Goal: Information Seeking & Learning: Compare options

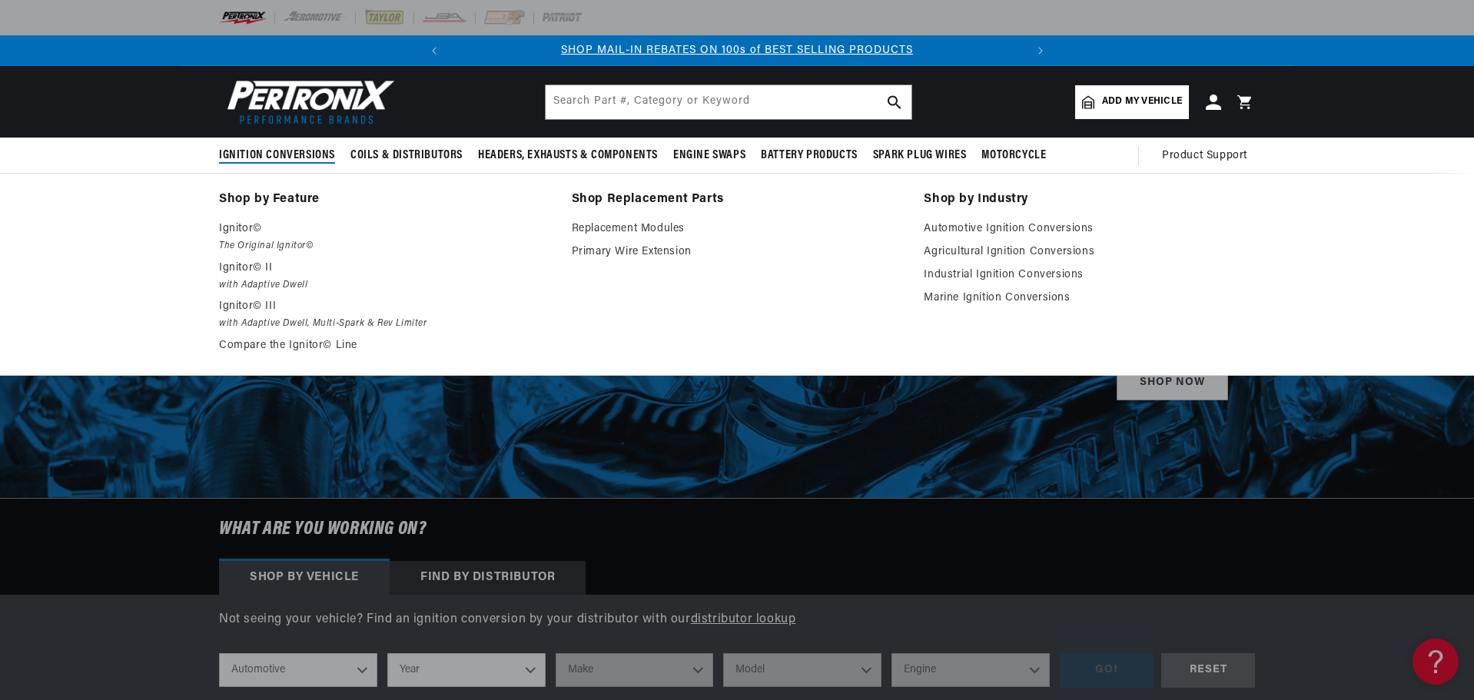
click at [255, 158] on span "Ignition Conversions" at bounding box center [277, 156] width 116 height 16
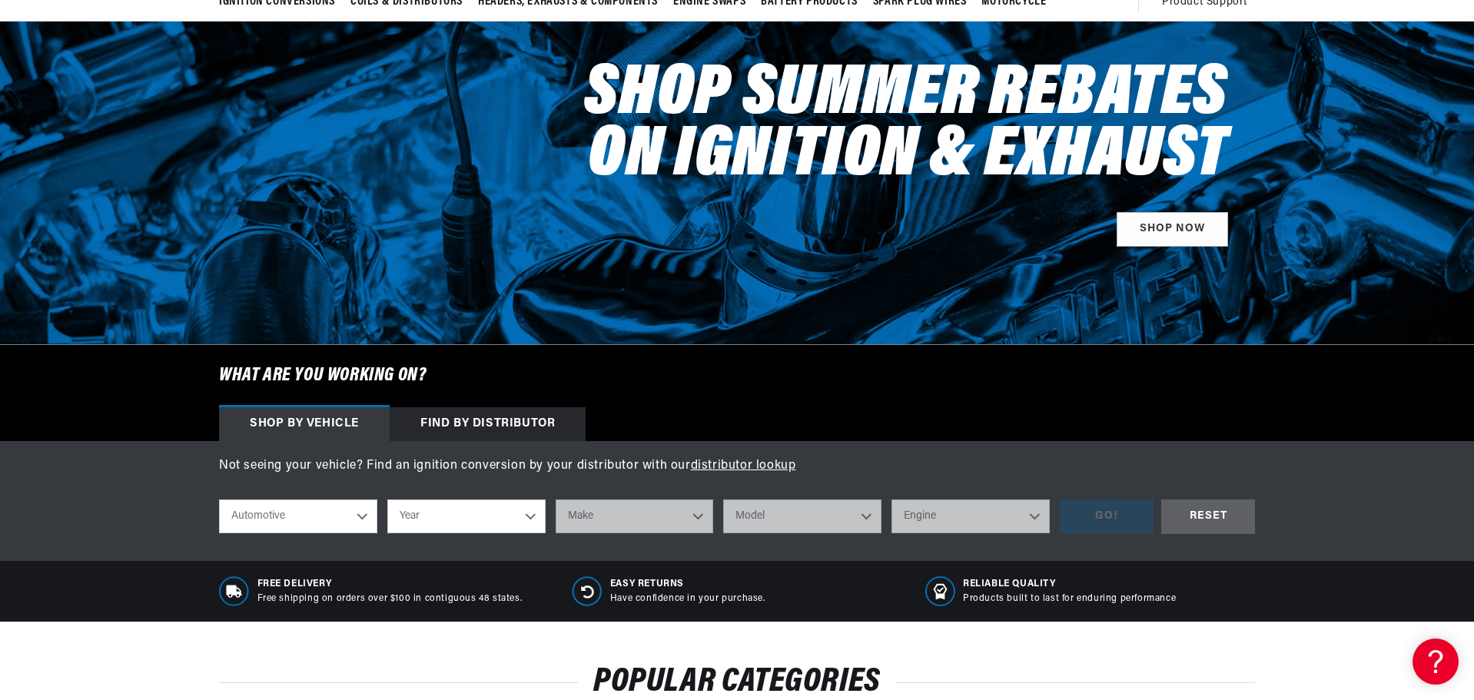
scroll to position [0, 574]
click at [364, 520] on select "Automotive Agricultural Industrial Marine Motorcycle" at bounding box center [298, 516] width 158 height 34
click at [219, 499] on select "Automotive Agricultural Industrial Marine Motorcycle" at bounding box center [298, 516] width 158 height 34
click at [441, 513] on select "Year 2022 2021 2020 2019 2018 2017 2016 2015 2014 2013 2012 2011 2010 2009 2008…" at bounding box center [466, 516] width 158 height 34
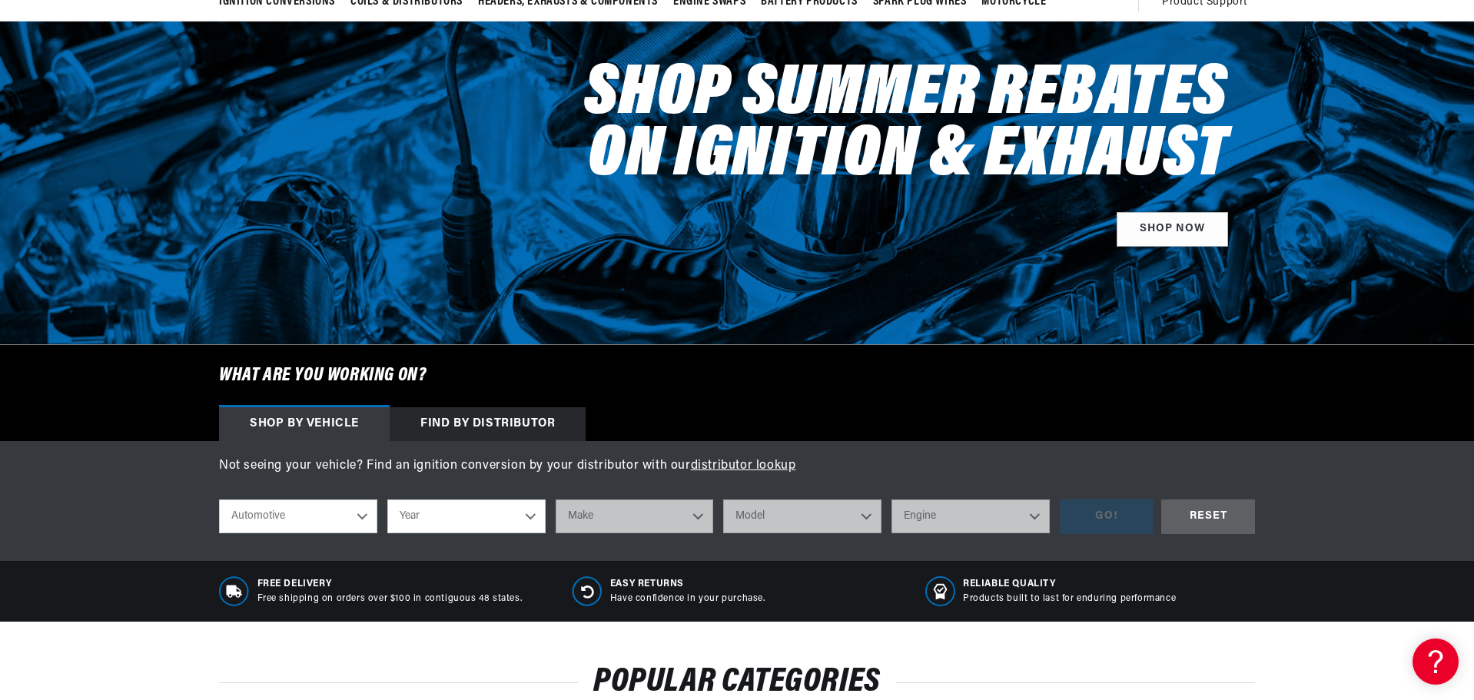
select select "1960"
click at [387, 499] on select "Year 2022 2021 2020 2019 2018 2017 2016 2015 2014 2013 2012 2011 2010 2009 2008…" at bounding box center [466, 516] width 158 height 34
select select "1960"
click at [702, 517] on select "Make Alfa Romeo American Motors Aston Martin Austin Austin Healey Buick Cadilla…" at bounding box center [634, 516] width 158 height 34
select select "Studebaker"
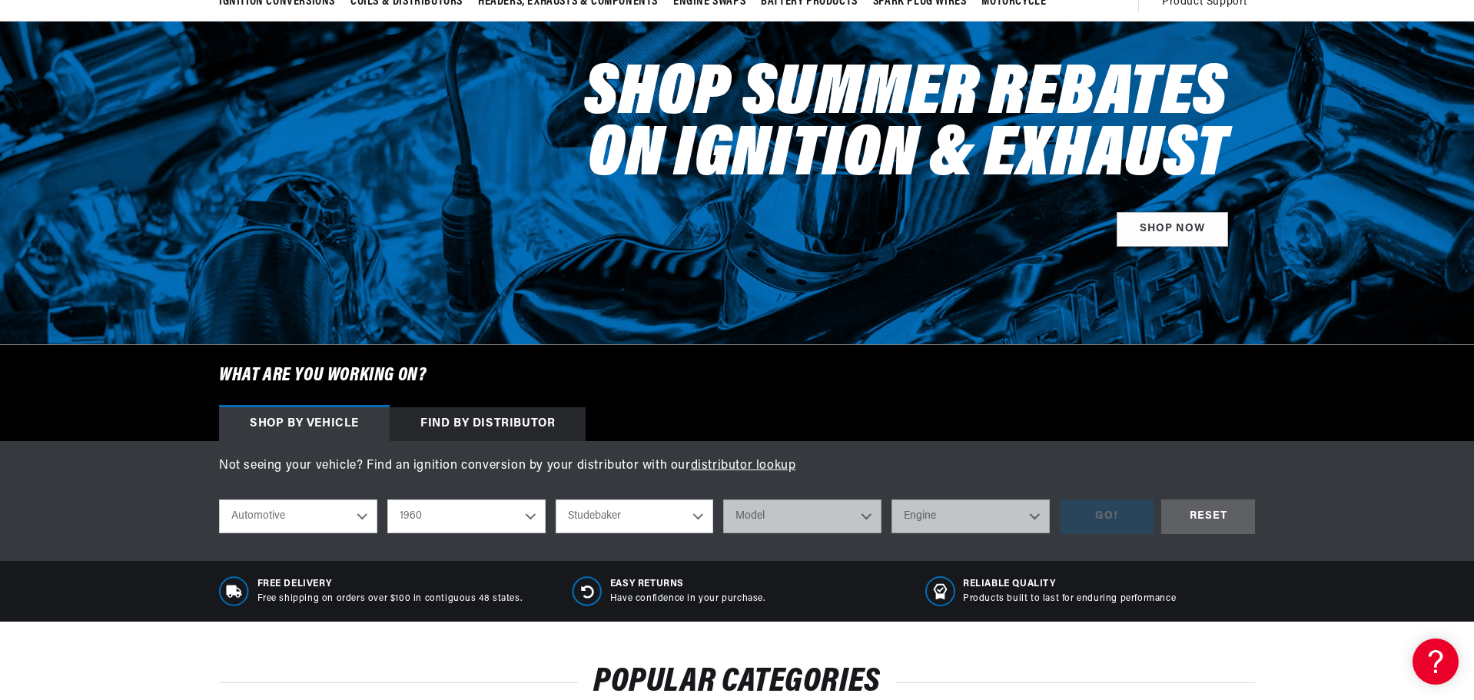
click at [555, 499] on select "Make Alfa Romeo American Motors Aston Martin Austin Austin Healey Buick Cadilla…" at bounding box center [634, 516] width 158 height 34
select select "Studebaker"
click at [863, 524] on select "Model Champ Hawk Lark" at bounding box center [802, 516] width 158 height 34
select select "Lark"
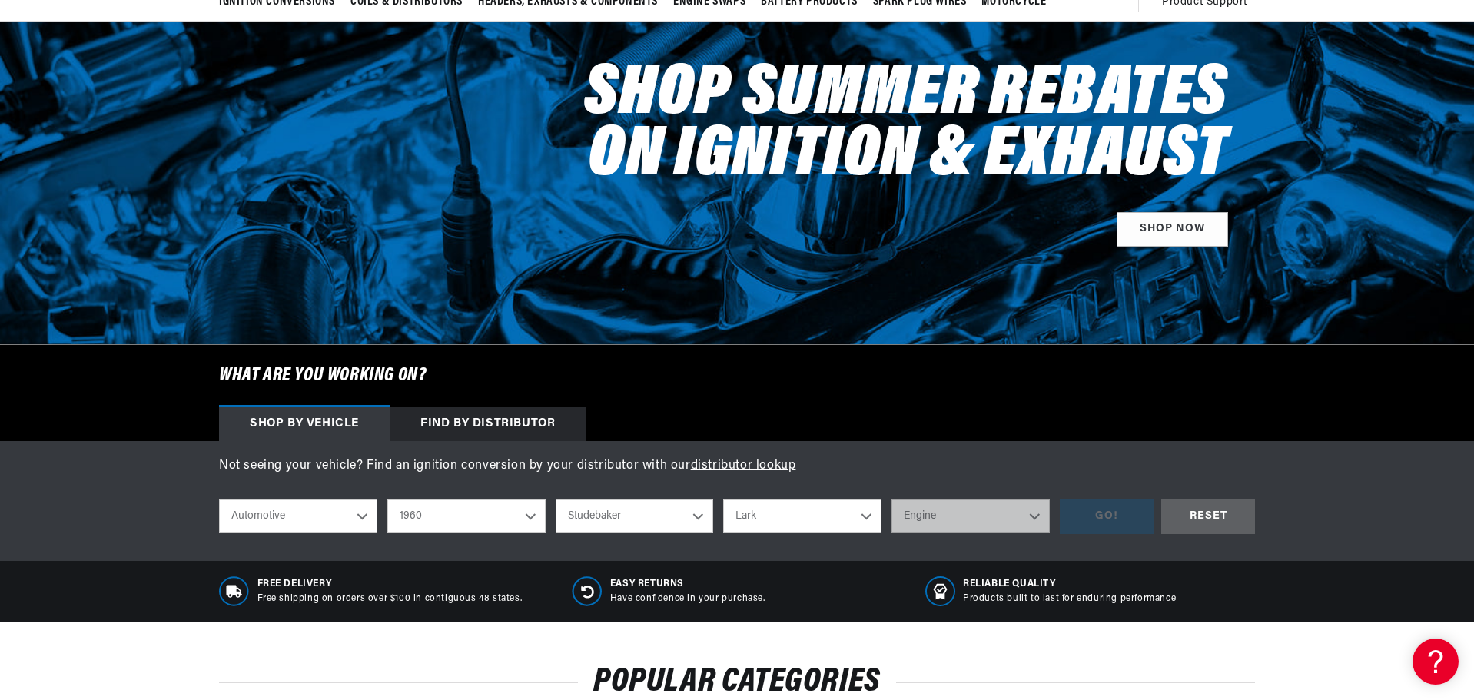
click at [723, 499] on select "Model Champ Hawk Lark" at bounding box center [802, 516] width 158 height 34
select select "Lark"
click at [1035, 516] on select "Engine 2.8L 4.2L 4.7L 5.0L" at bounding box center [970, 516] width 158 height 34
select select "2.8L"
click at [891, 499] on select "Engine 2.8L 4.2L 4.7L 5.0L" at bounding box center [970, 516] width 158 height 34
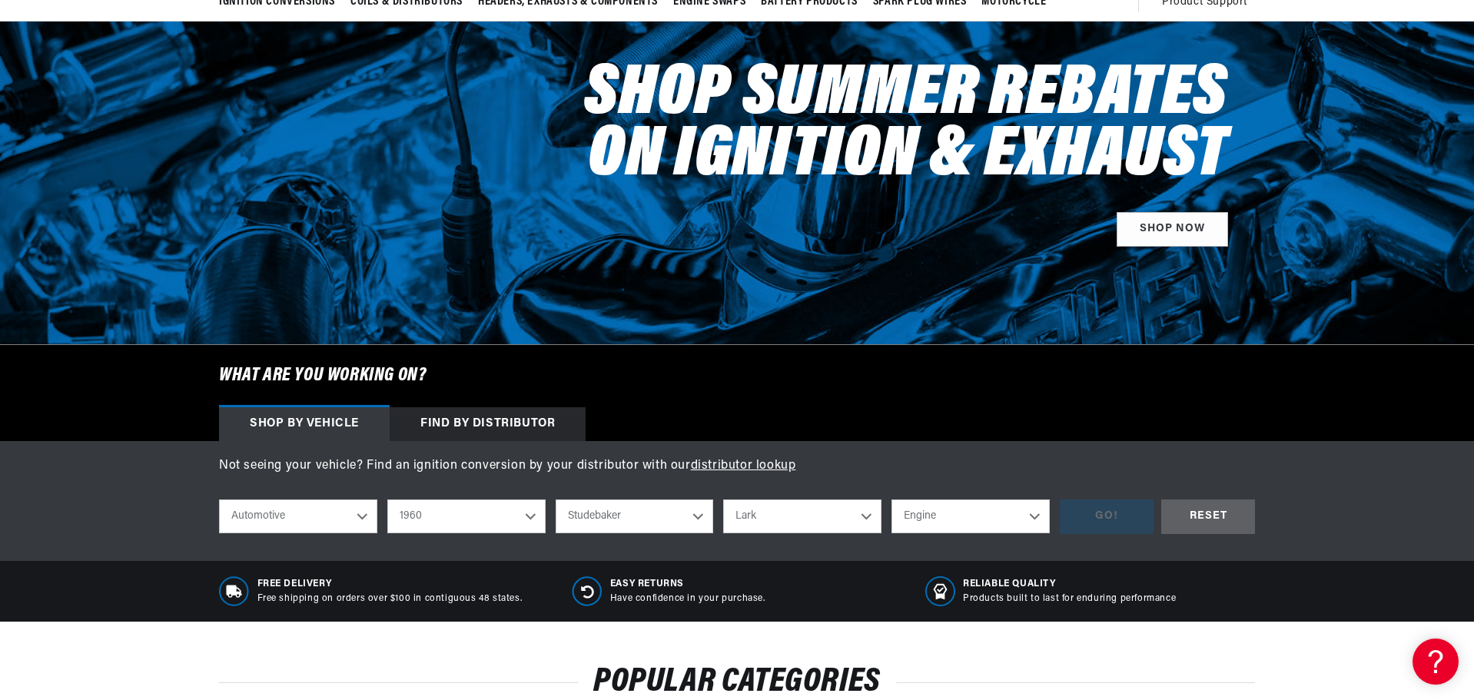
select select "2.8L"
click at [1093, 522] on div "GO!" at bounding box center [1107, 516] width 94 height 35
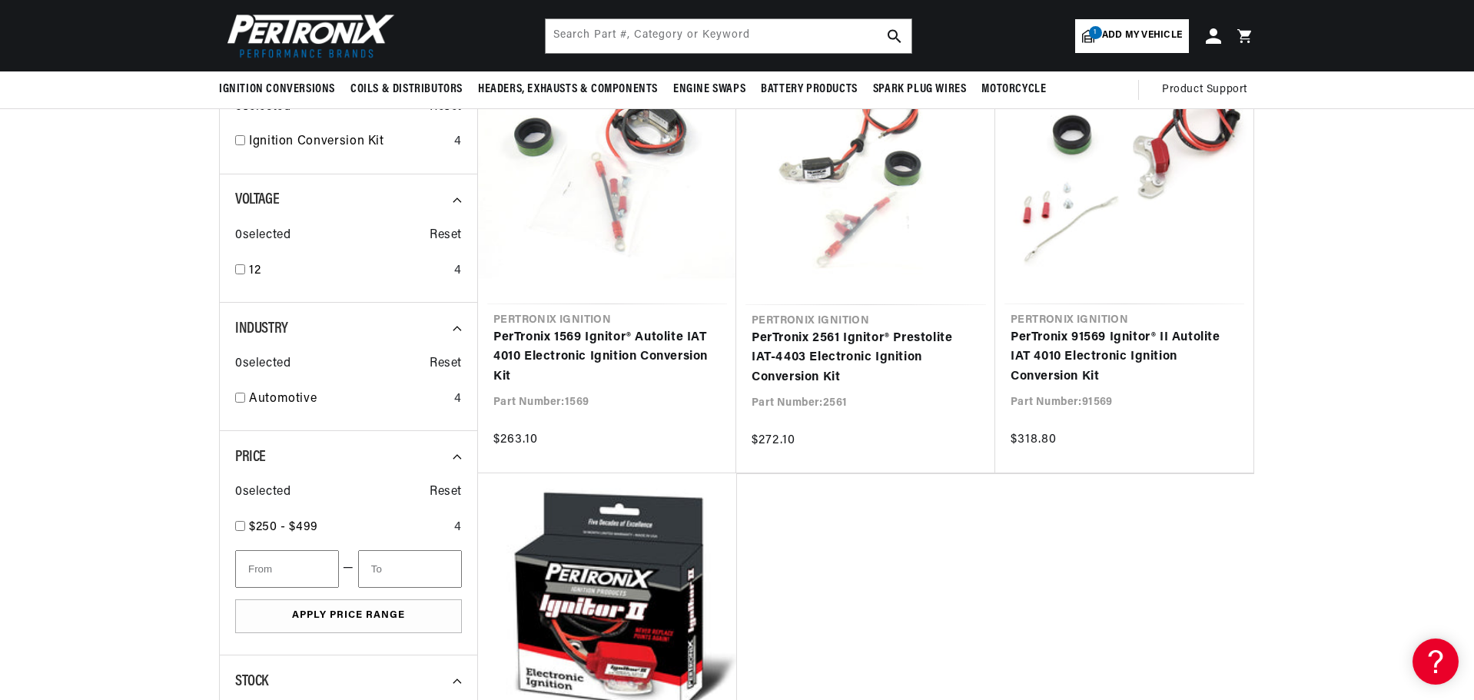
scroll to position [230, 0]
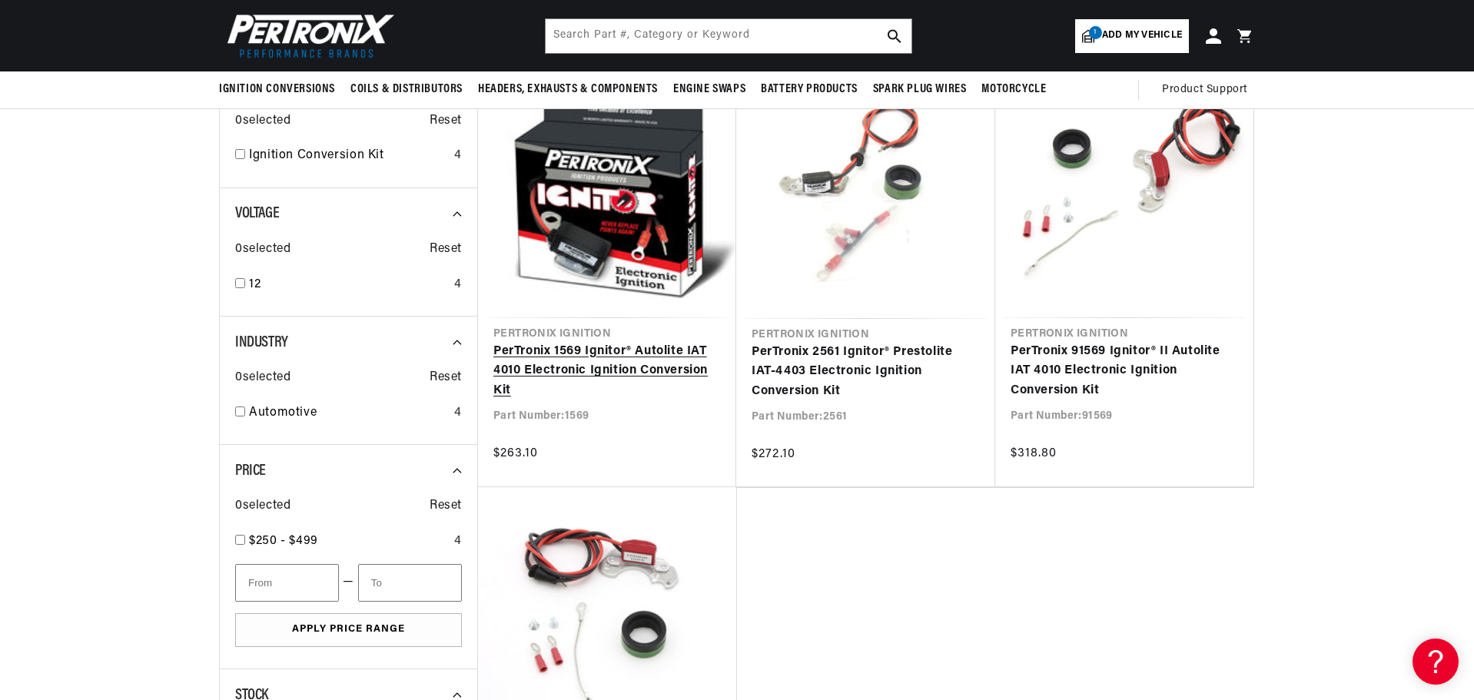
click at [605, 372] on link "PerTronix 1569 Ignitor® Autolite IAT 4010 Electronic Ignition Conversion Kit" at bounding box center [606, 371] width 227 height 59
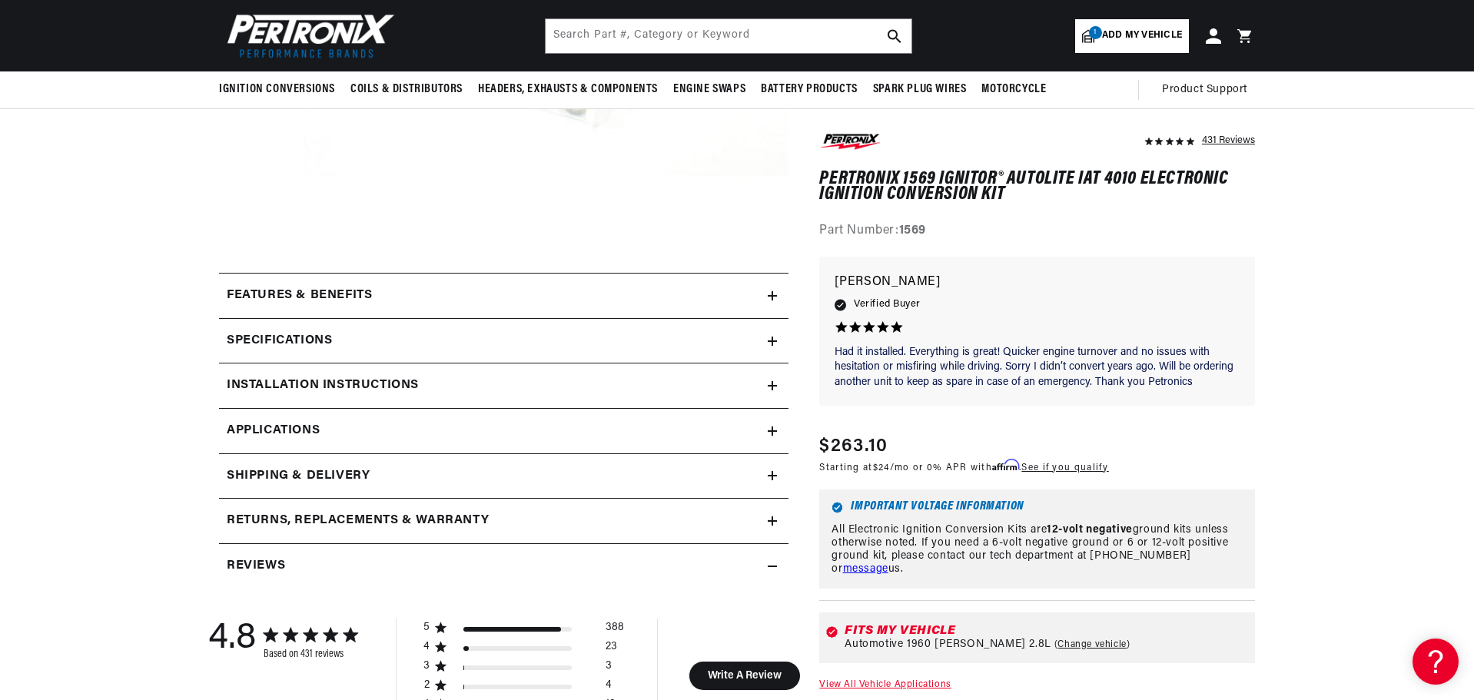
scroll to position [461, 0]
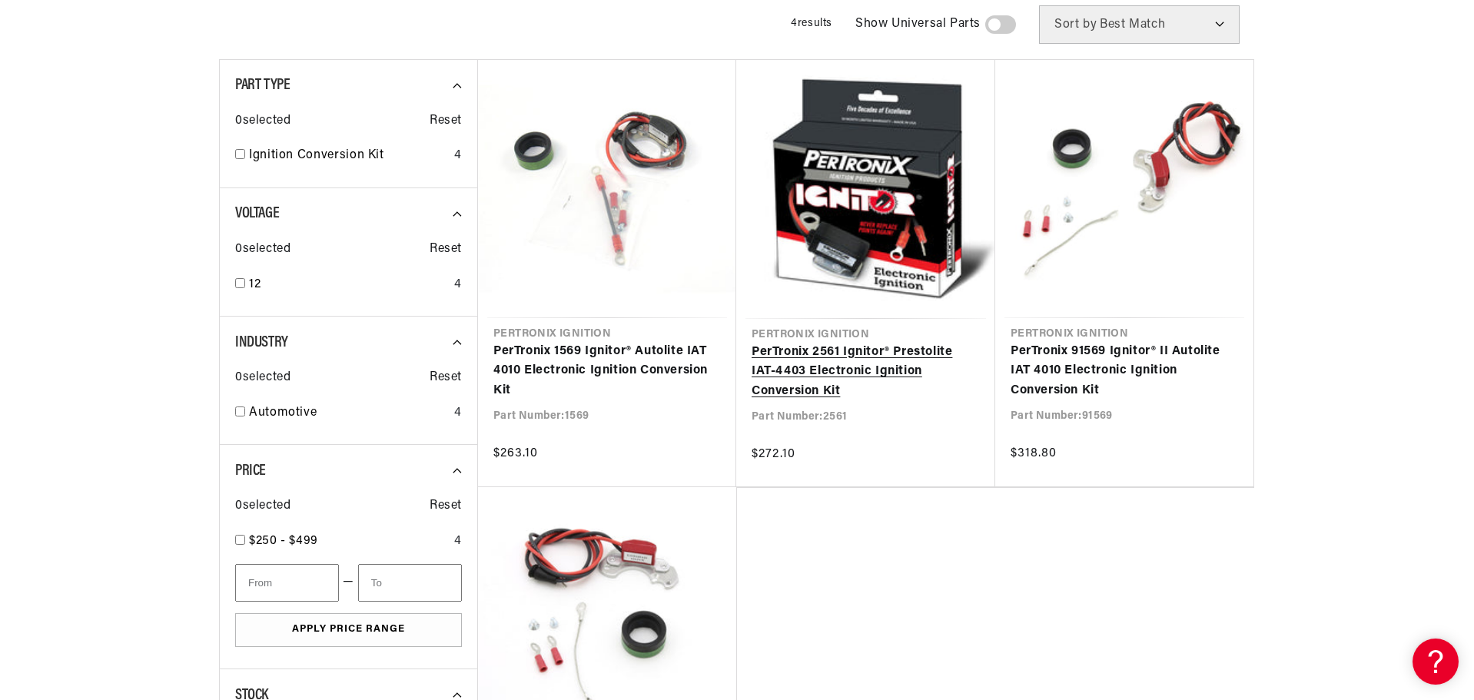
click at [806, 355] on link "PerTronix 2561 Ignitor® Prestolite IAT-4403 Electronic Ignition Conversion Kit" at bounding box center [865, 372] width 228 height 59
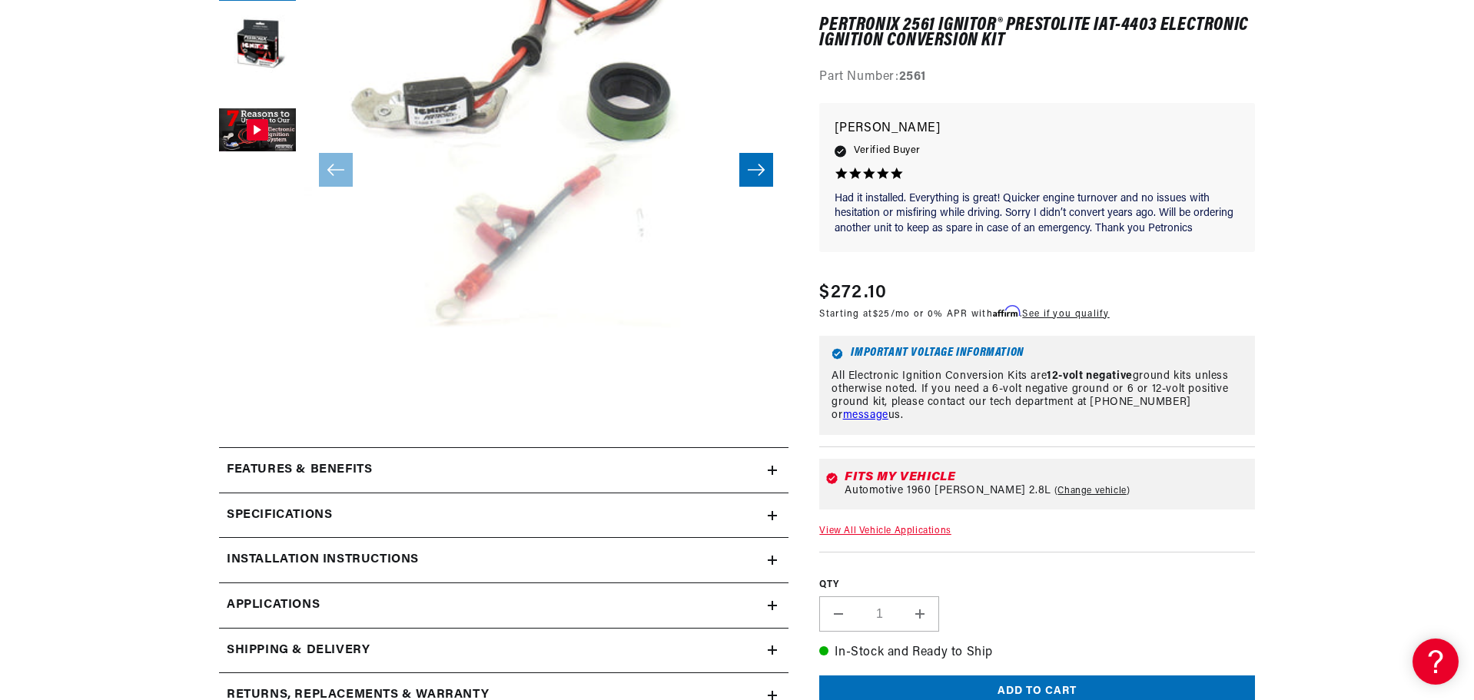
click at [885, 530] on link "View All Vehicle Applications" at bounding box center [884, 530] width 131 height 9
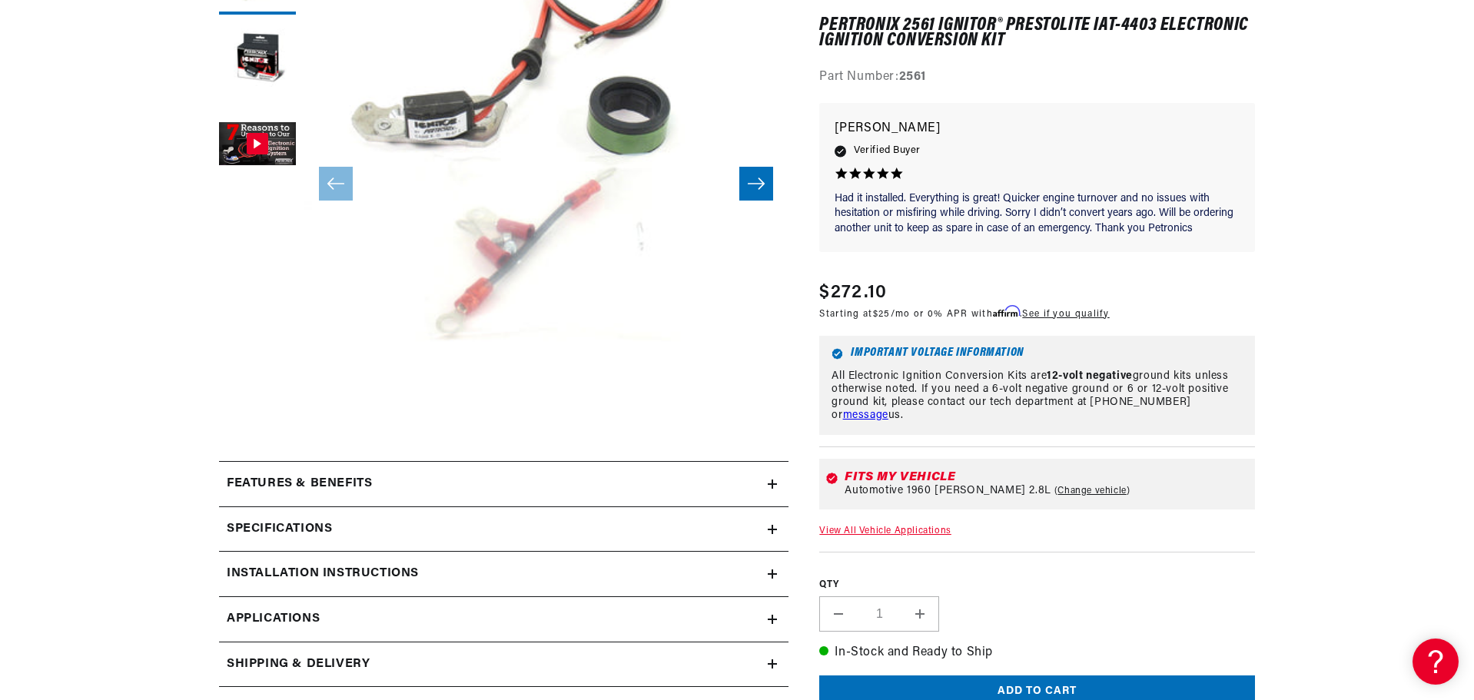
scroll to position [307, 0]
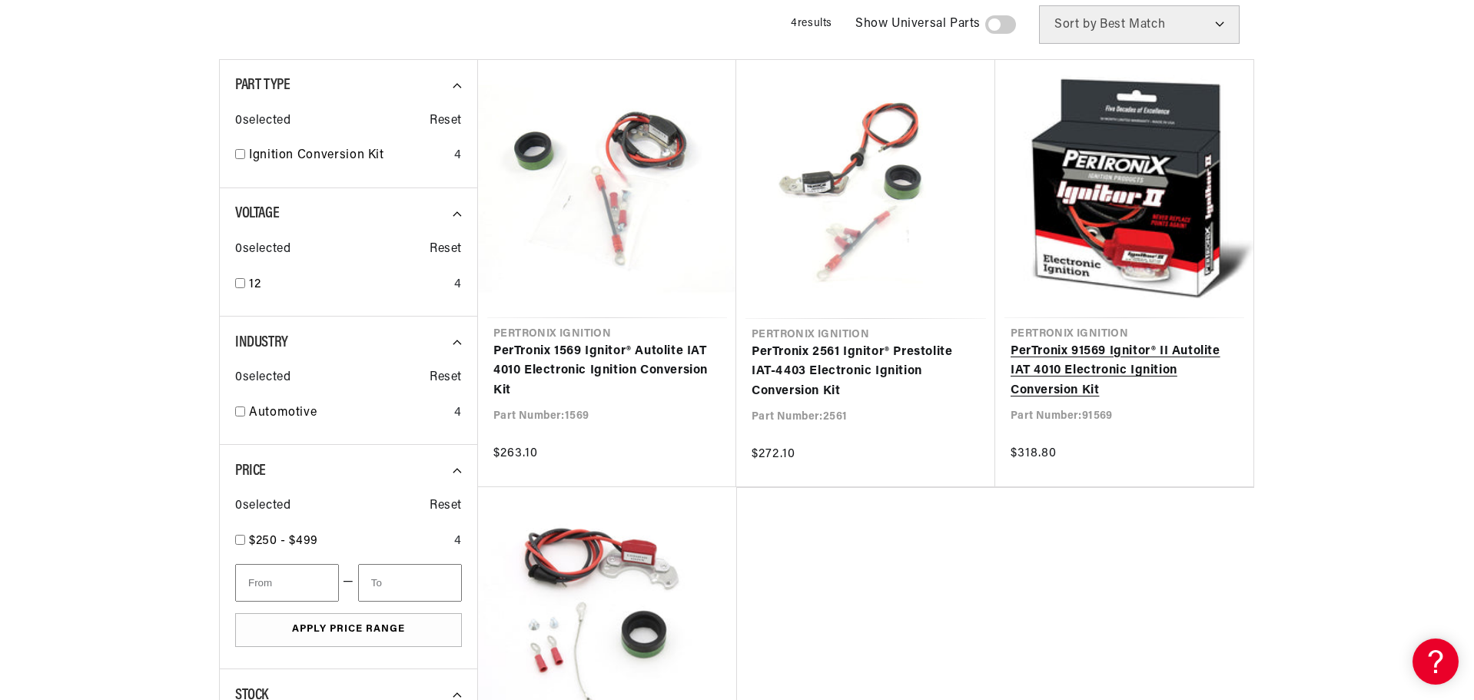
scroll to position [0, 574]
click at [1083, 349] on link "PerTronix 91569 Ignitor® II Autolite IAT 4010 Electronic Ignition Conversion Kit" at bounding box center [1123, 371] width 227 height 59
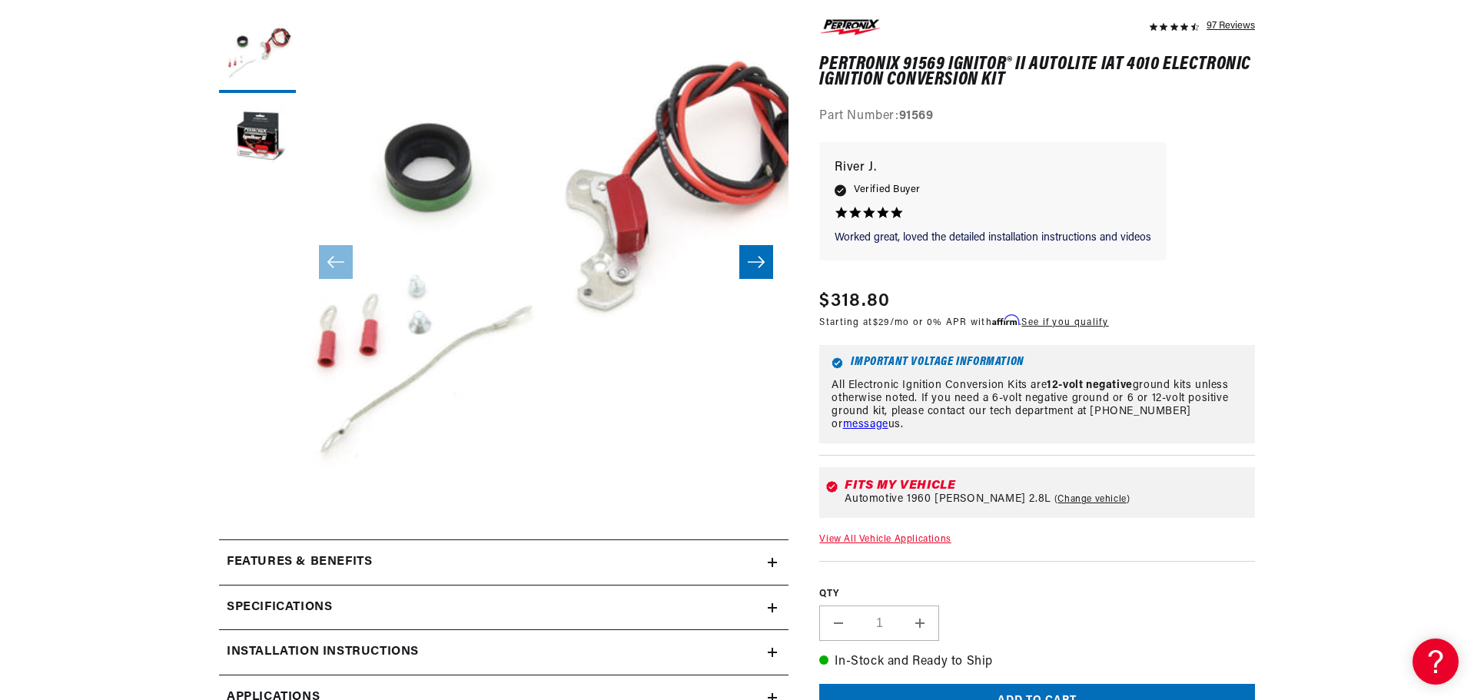
scroll to position [230, 0]
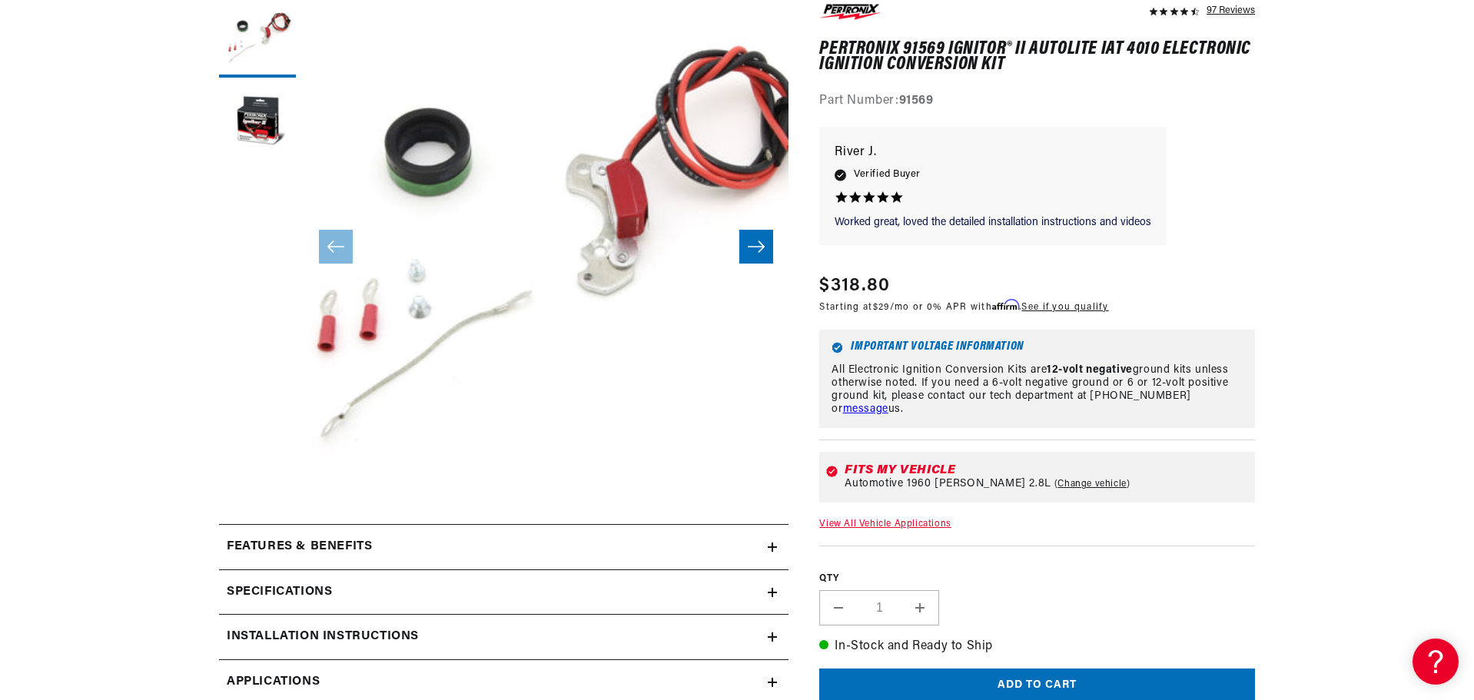
click at [874, 522] on link "View All Vehicle Applications" at bounding box center [884, 523] width 131 height 9
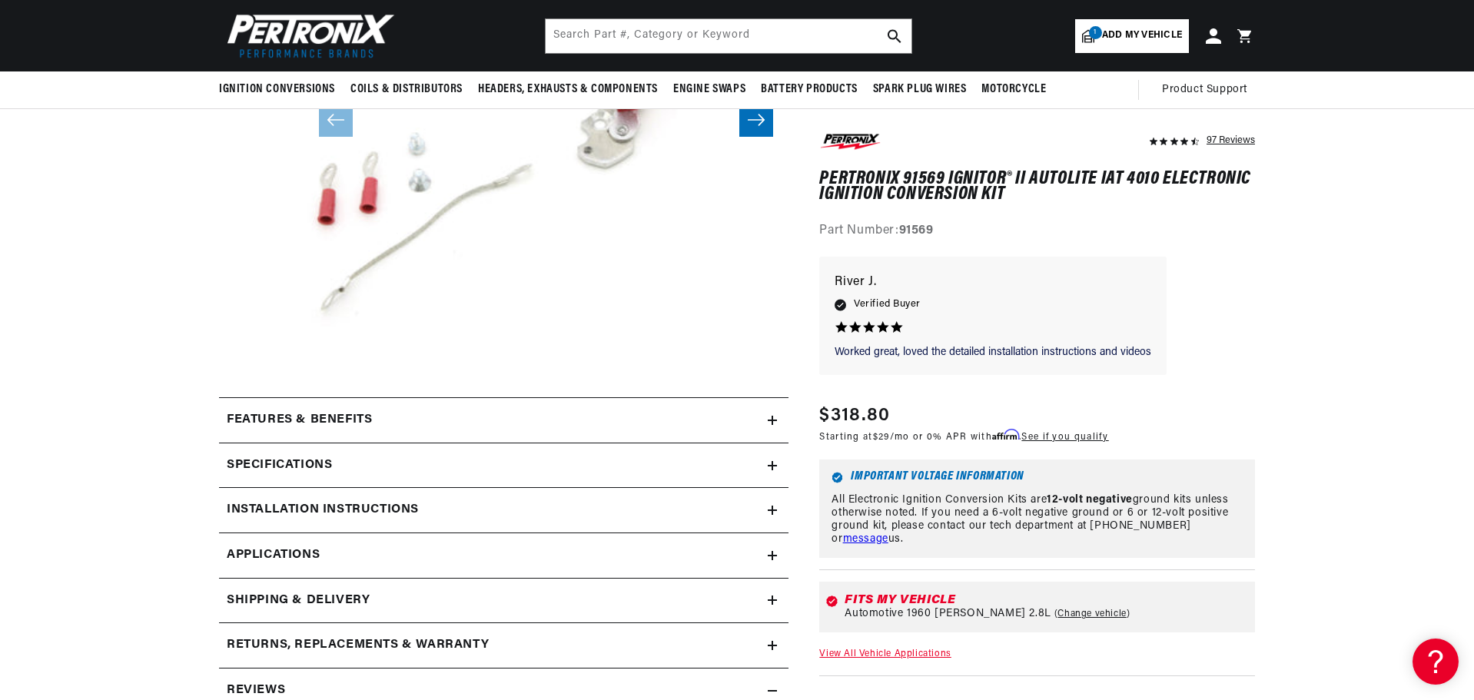
scroll to position [230, 0]
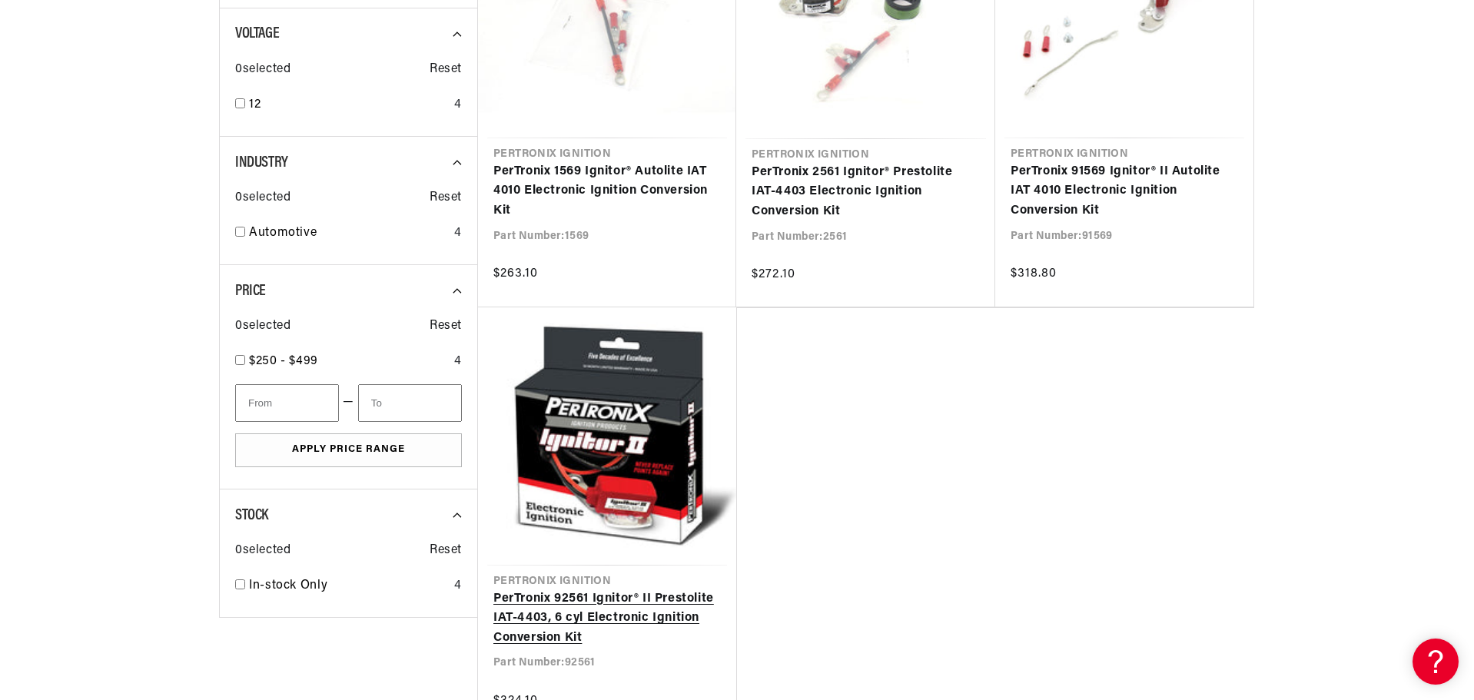
scroll to position [461, 0]
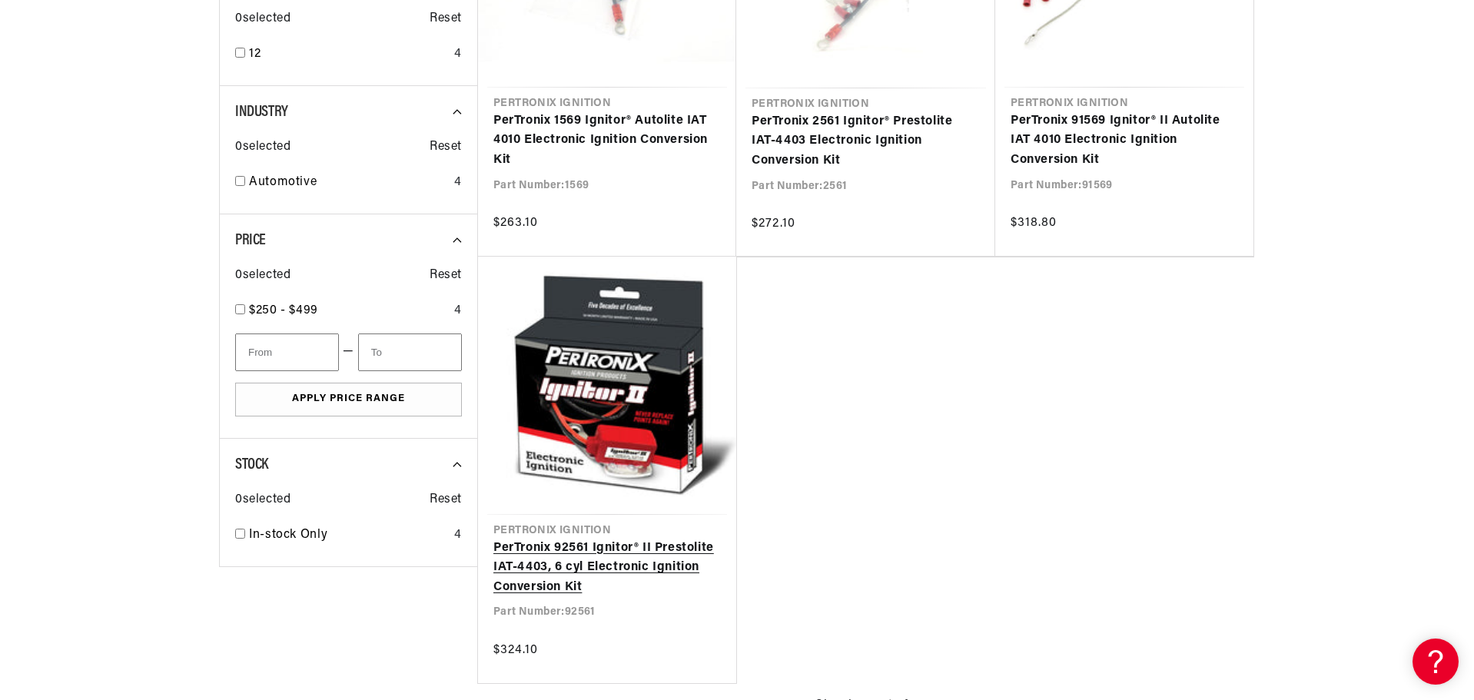
click at [542, 567] on link "PerTronix 92561 Ignitor® II Prestolite IAT-4403, 6 cyl Electronic Ignition Conv…" at bounding box center [606, 568] width 227 height 59
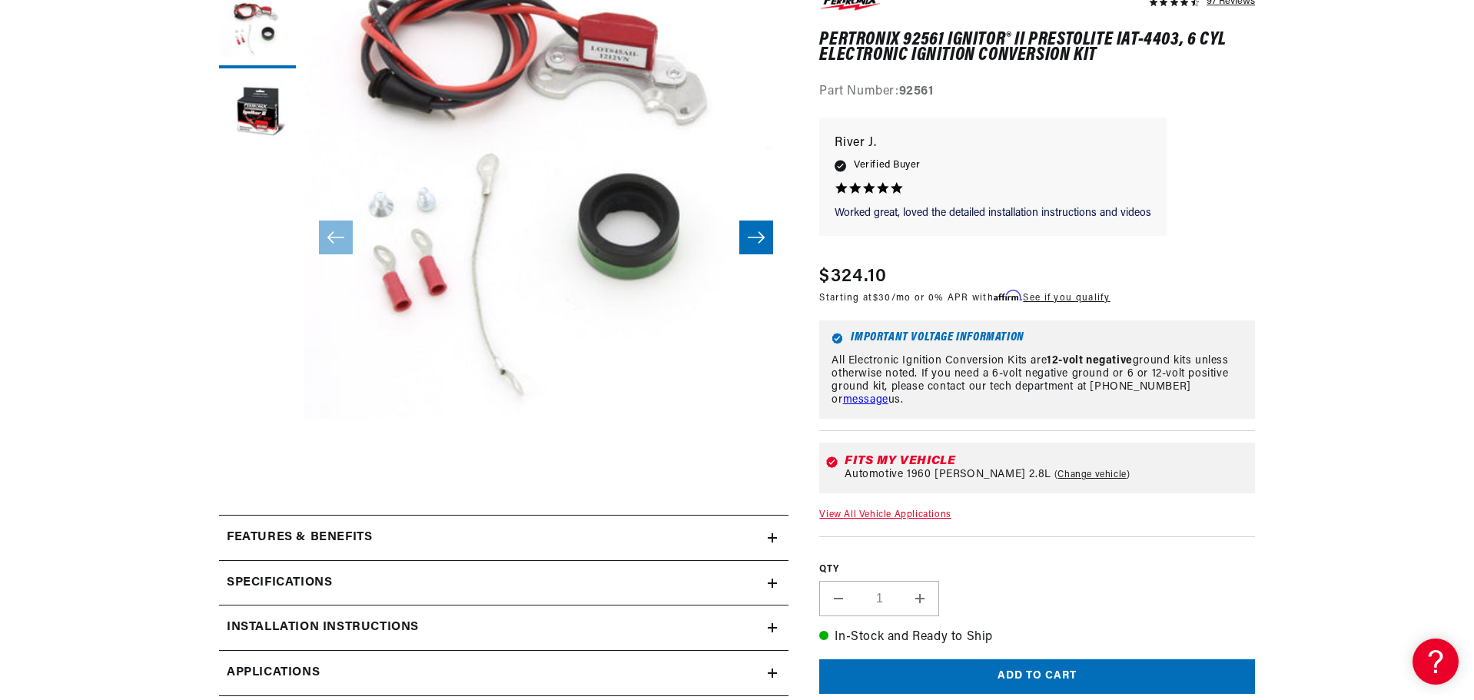
scroll to position [307, 0]
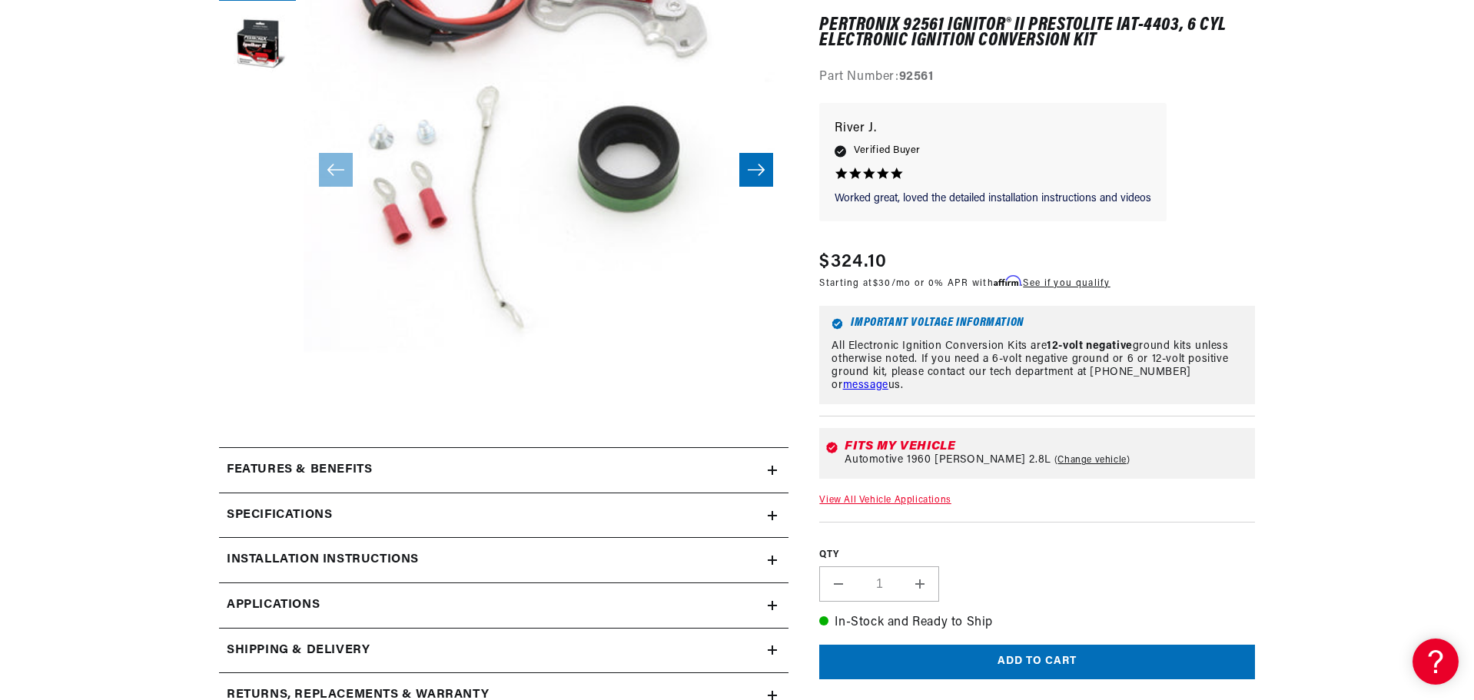
click at [884, 499] on link "View All Vehicle Applications" at bounding box center [884, 500] width 131 height 9
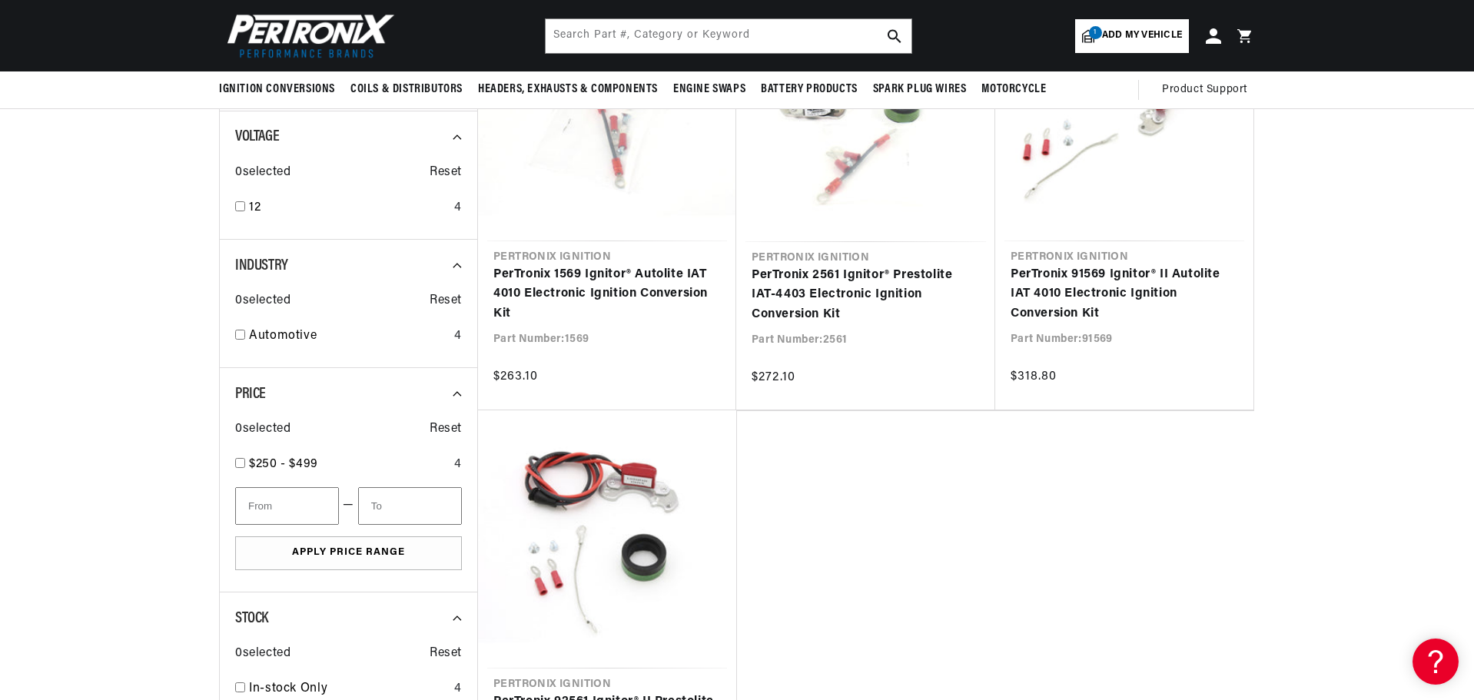
scroll to position [230, 0]
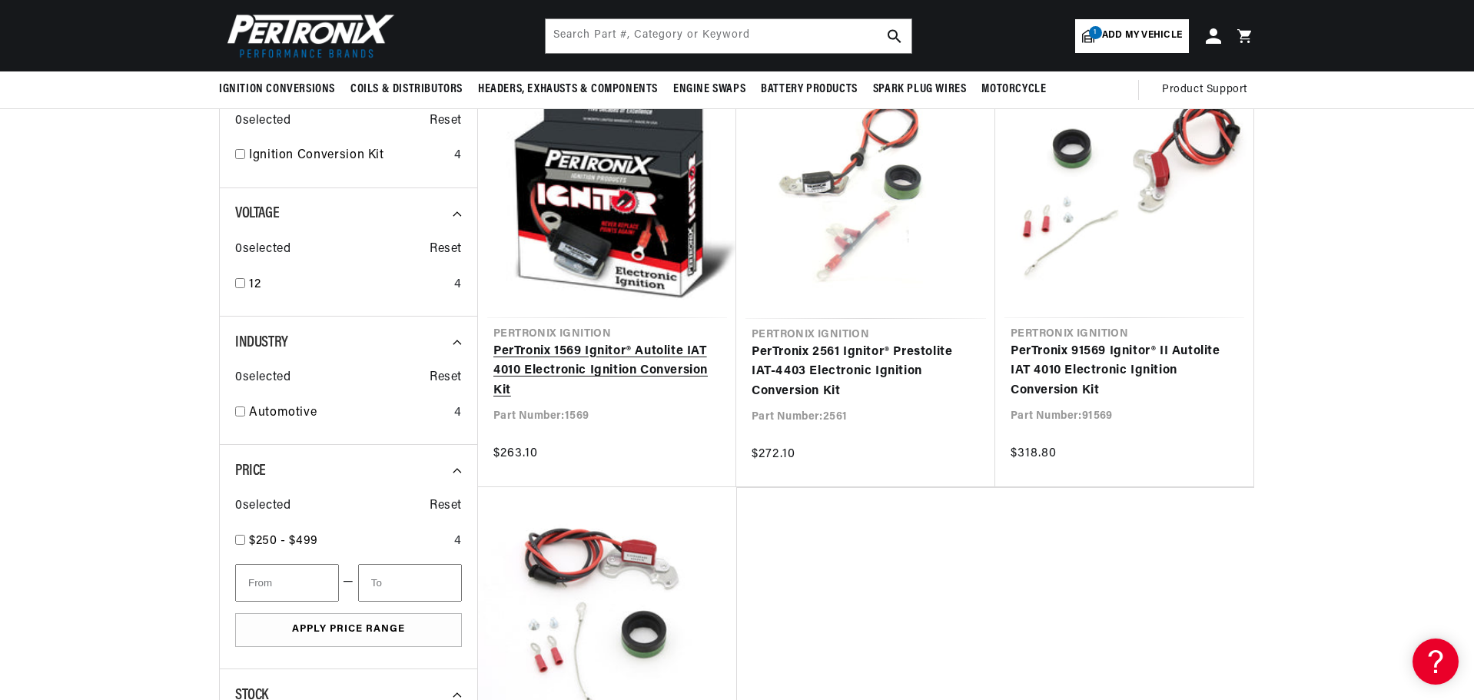
click at [585, 360] on link "PerTronix 1569 Ignitor® Autolite IAT 4010 Electronic Ignition Conversion Kit" at bounding box center [606, 371] width 227 height 59
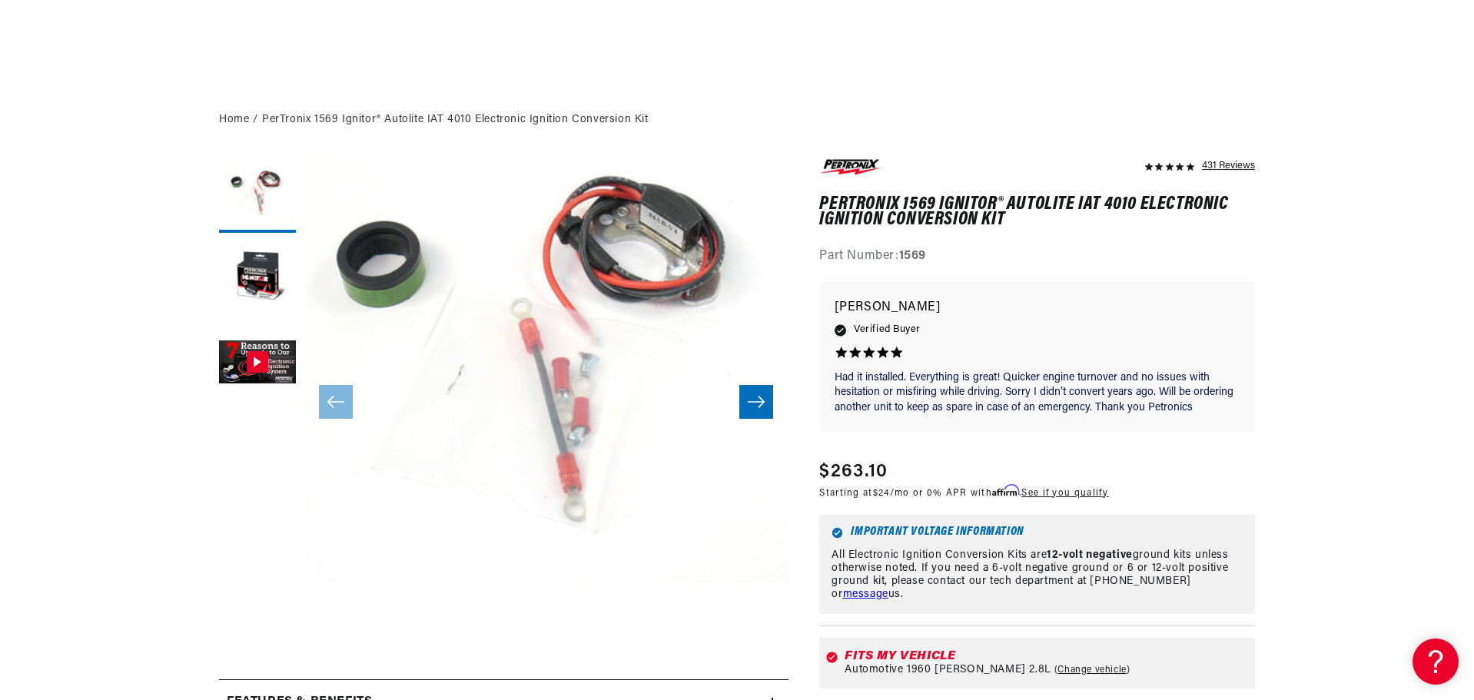
scroll to position [307, 0]
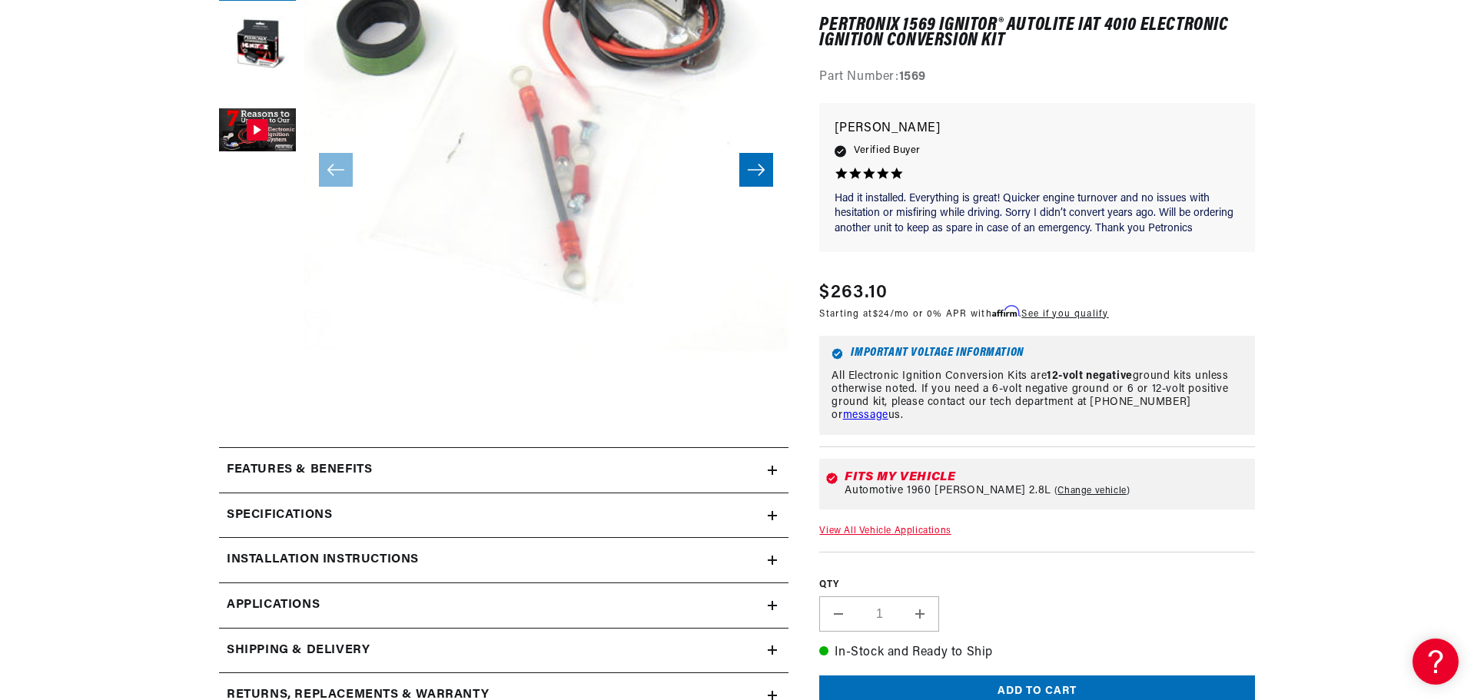
click at [895, 529] on link "View All Vehicle Applications" at bounding box center [884, 530] width 131 height 9
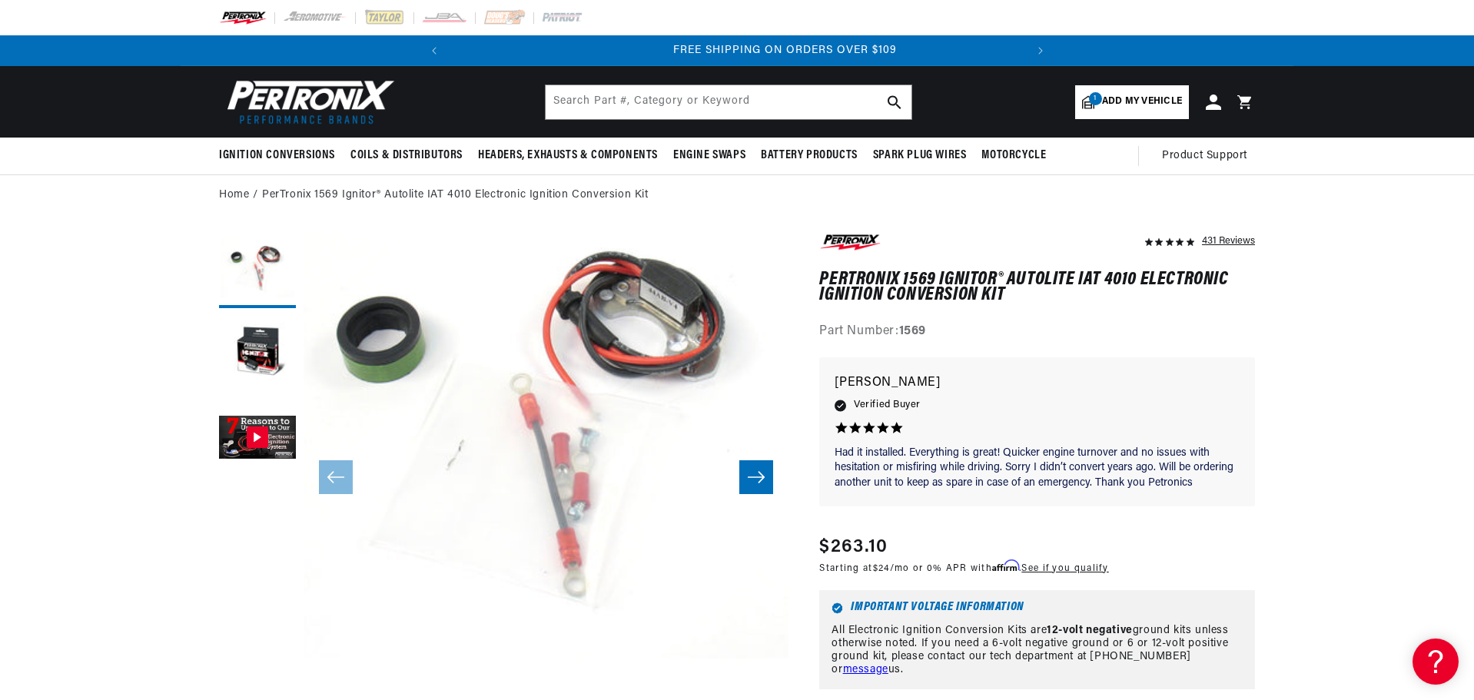
scroll to position [0, 574]
